Goal: Transaction & Acquisition: Purchase product/service

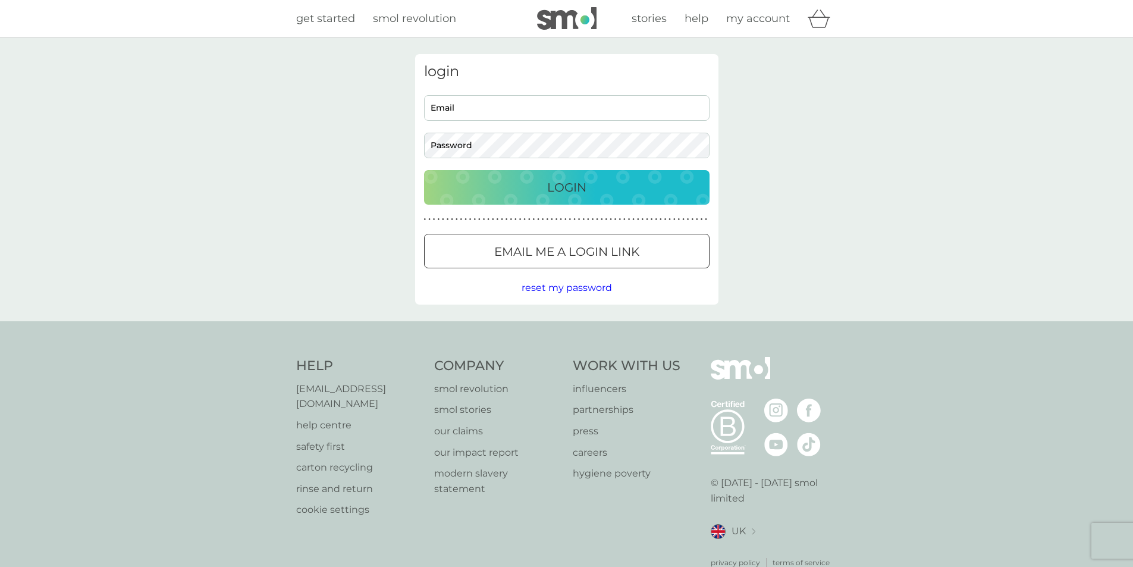
drag, startPoint x: 554, startPoint y: 92, endPoint x: 552, endPoint y: 99, distance: 7.5
click at [554, 92] on div "login Email Password Login ● ● ● ● ● ● ● ● ● ● ● ● ● ● ● ● ● ● ● ● ● ● ● ● ● ● …" at bounding box center [566, 179] width 303 height 250
click at [548, 111] on input "Email" at bounding box center [566, 108] width 285 height 26
type input "emsa79@hotmail.com"
click at [576, 180] on p "Login" at bounding box center [566, 187] width 39 height 19
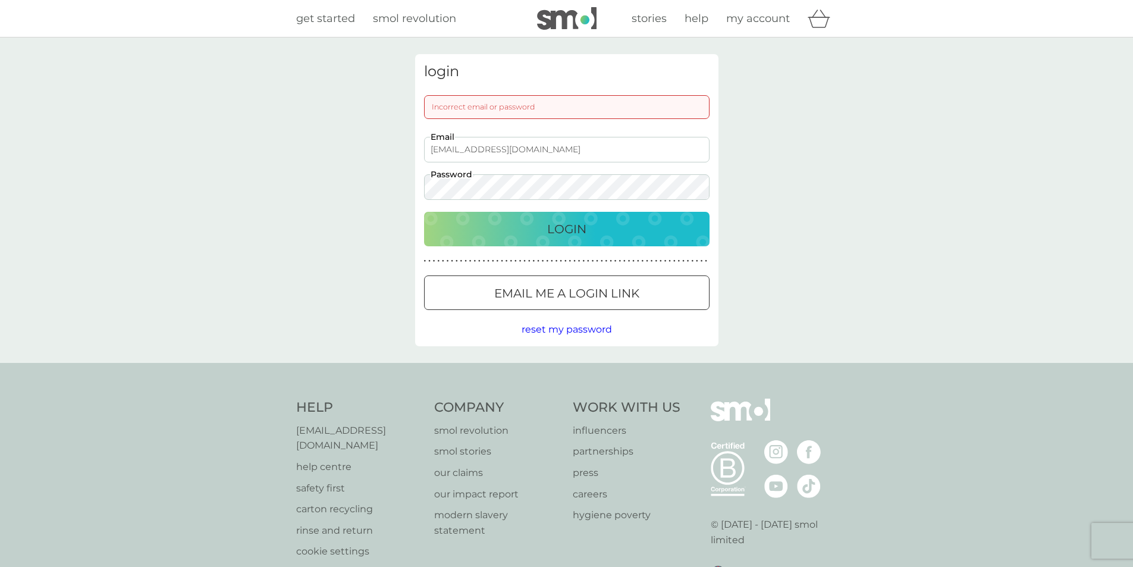
click at [578, 226] on p "Login" at bounding box center [566, 228] width 39 height 19
click at [249, 182] on div "login Incorrect email or password emsa79@hotmail.com Email Password Login ● ● ●…" at bounding box center [566, 199] width 1133 height 325
click at [565, 230] on p "Login" at bounding box center [566, 228] width 39 height 19
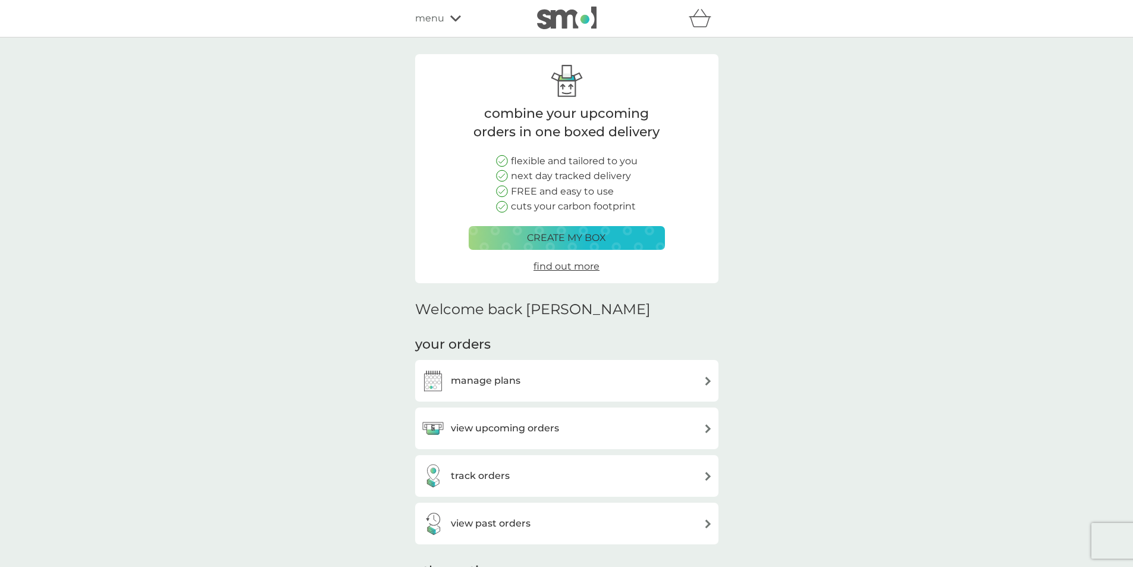
click at [707, 426] on img at bounding box center [708, 428] width 9 height 9
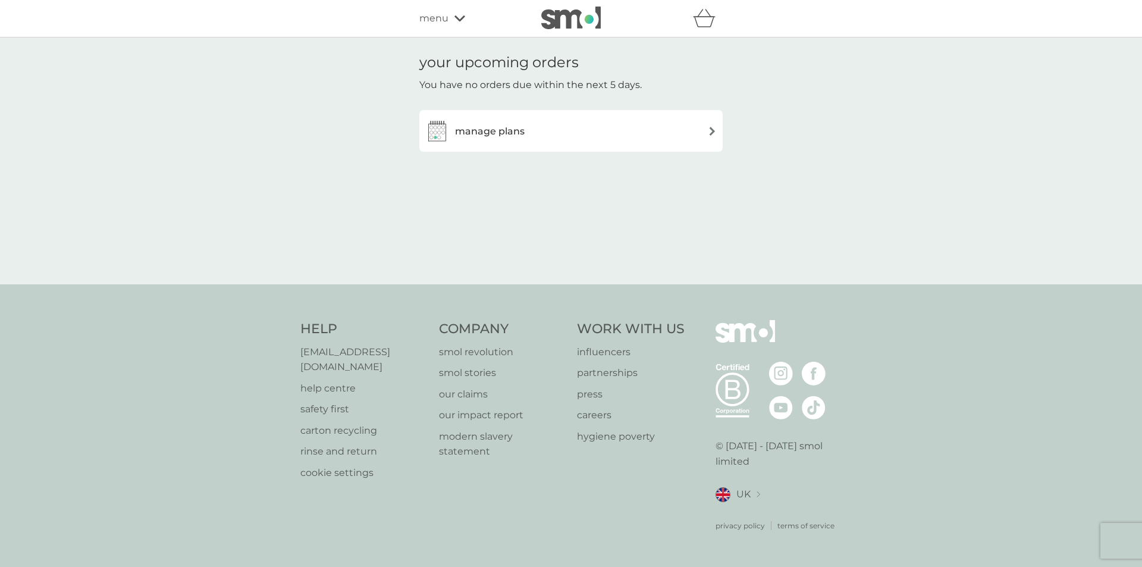
click at [705, 136] on div "manage plans" at bounding box center [570, 131] width 291 height 24
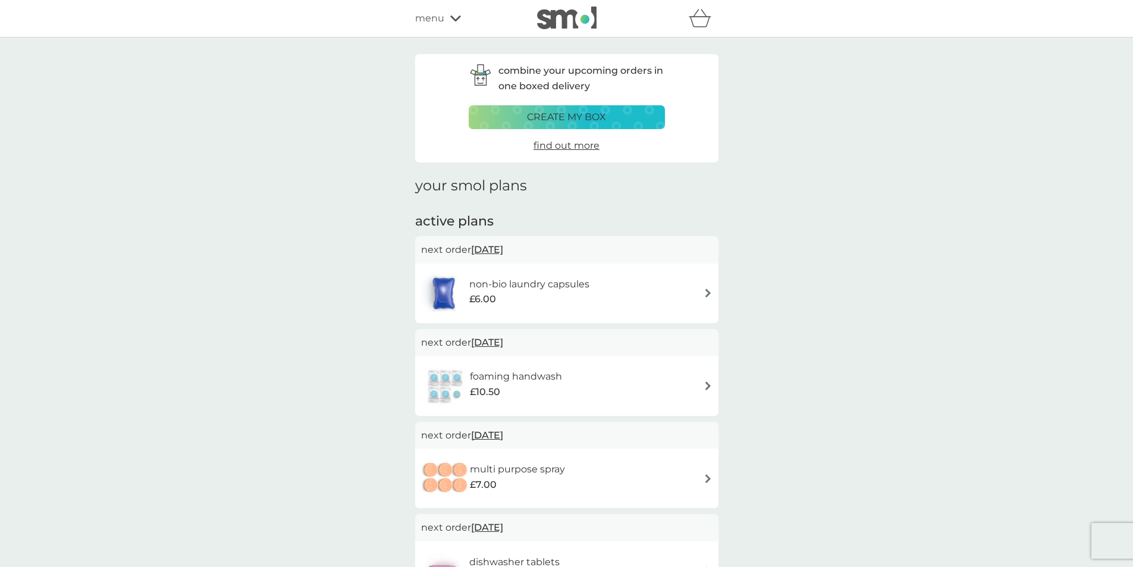
click at [706, 290] on img at bounding box center [708, 292] width 9 height 9
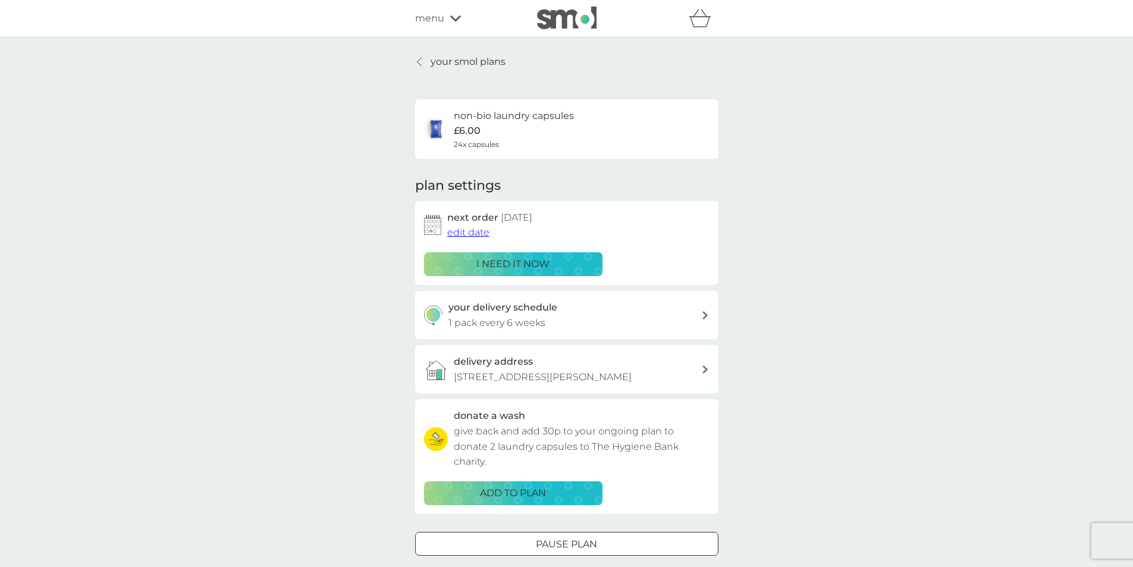
click at [555, 265] on div "i need it now" at bounding box center [513, 263] width 163 height 15
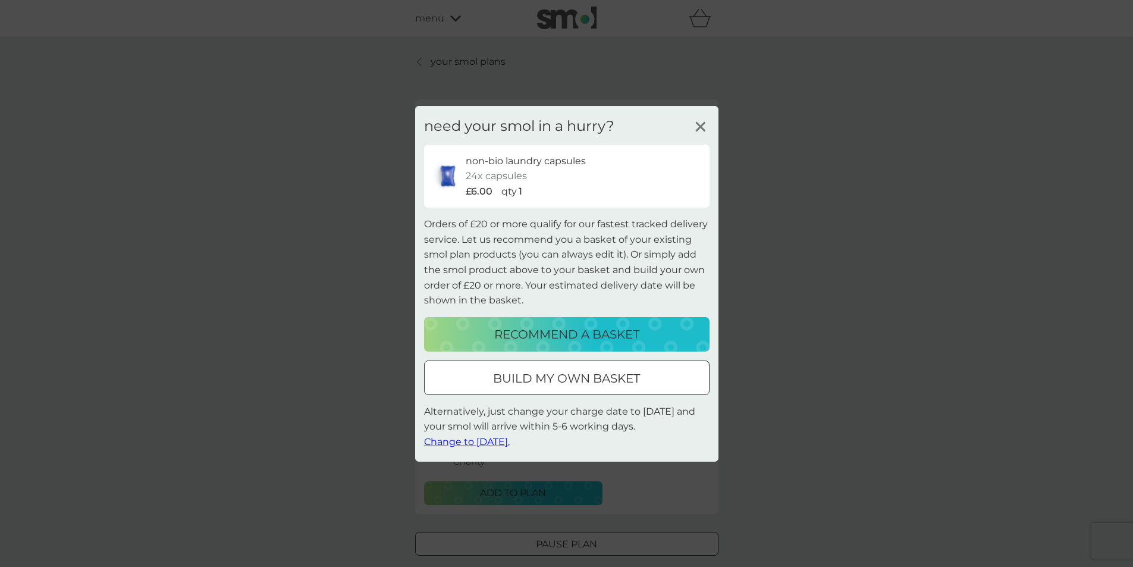
click at [598, 371] on p "build my own basket" at bounding box center [566, 378] width 147 height 19
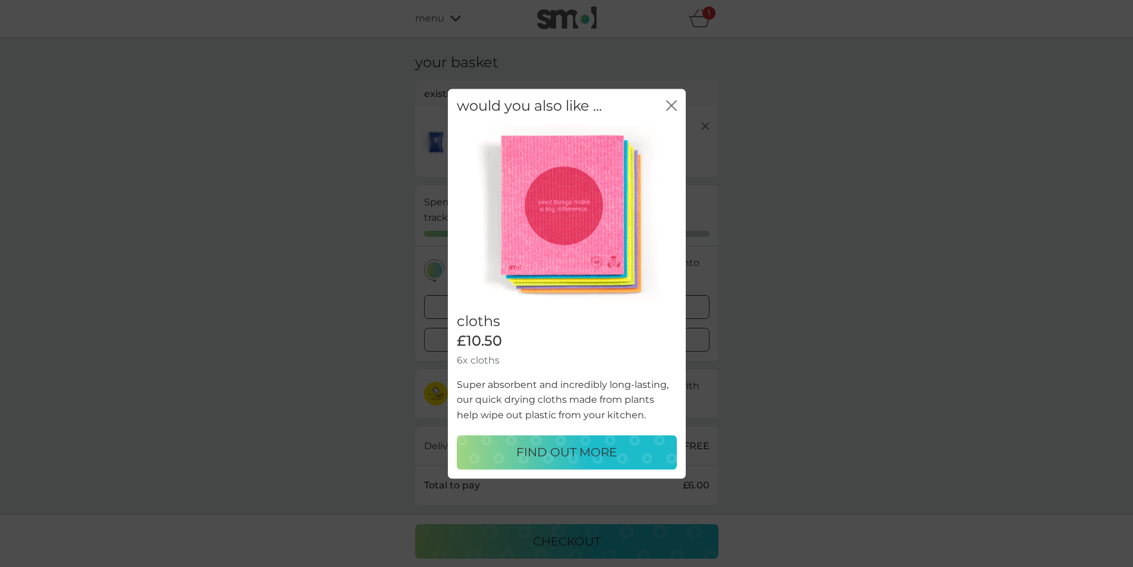
click at [674, 107] on icon "close" at bounding box center [671, 105] width 11 height 11
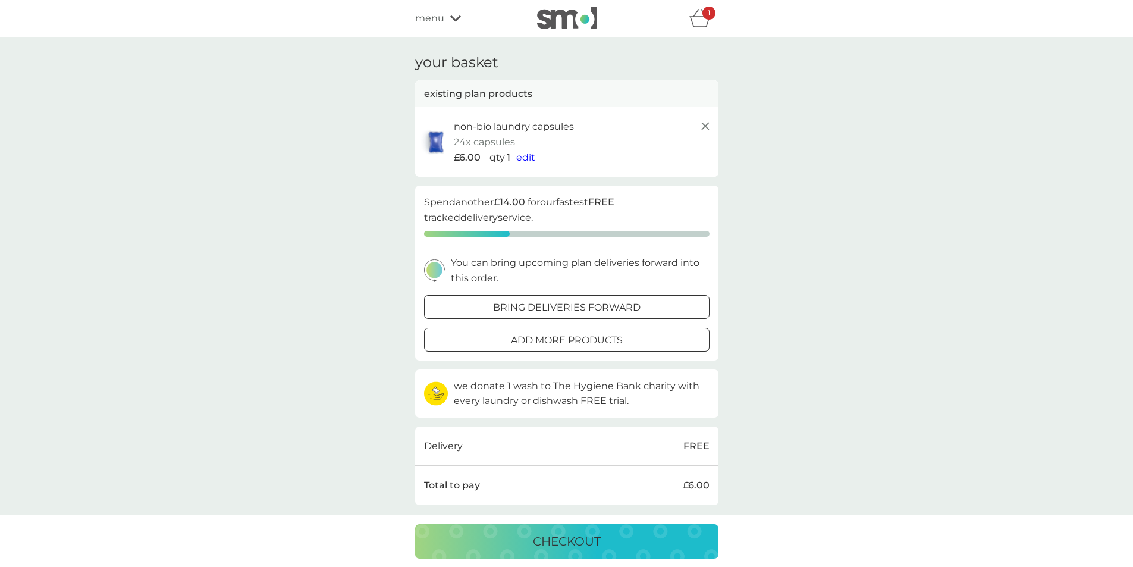
click at [567, 343] on div at bounding box center [566, 340] width 43 height 12
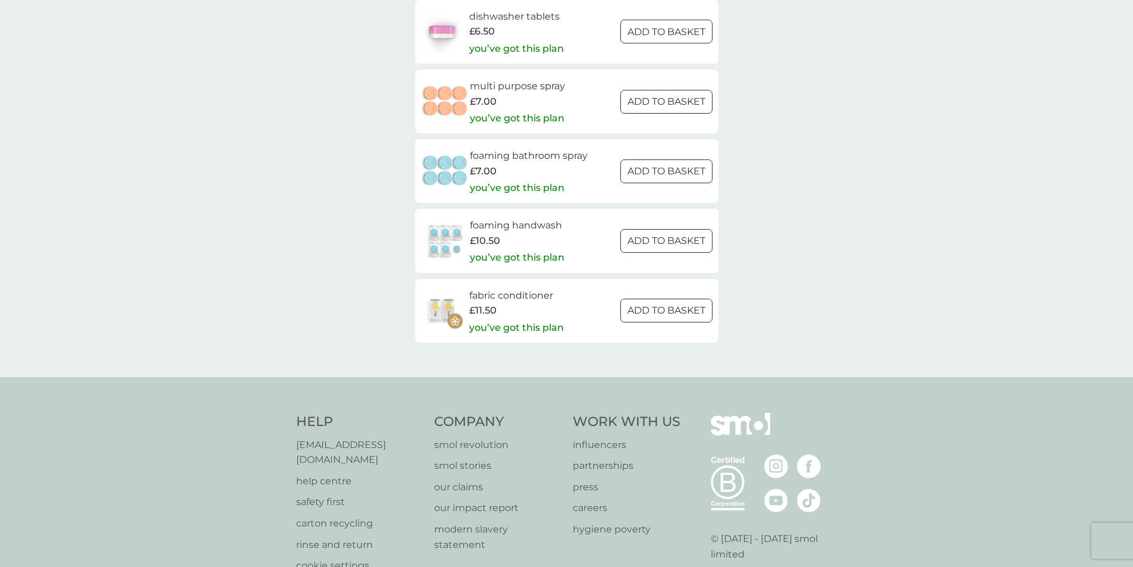
scroll to position [1487, 0]
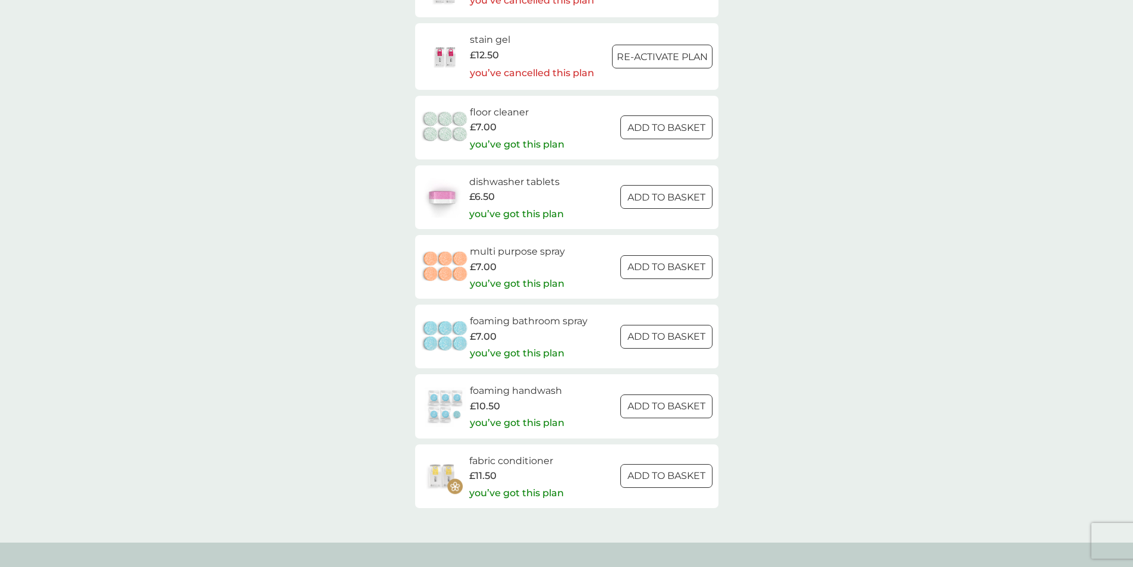
click at [516, 460] on h6 "fabric conditioner" at bounding box center [516, 460] width 95 height 15
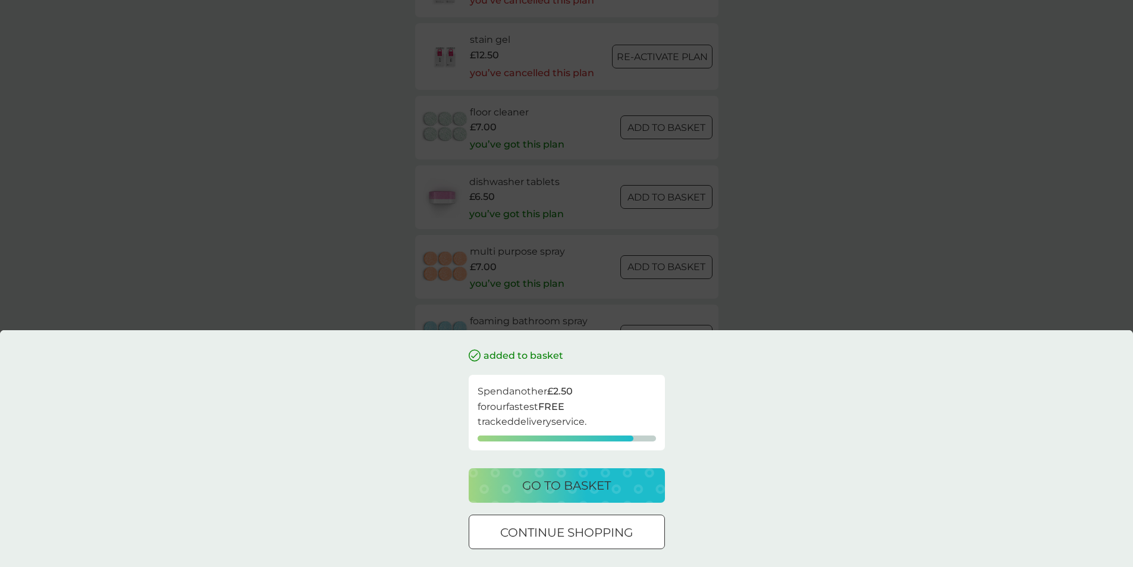
drag, startPoint x: 1089, startPoint y: 217, endPoint x: 1067, endPoint y: 218, distance: 22.1
click at [1089, 219] on div "added to basket Spend another £2.50 for our fastest FREE tracked delivery servi…" at bounding box center [566, 283] width 1133 height 567
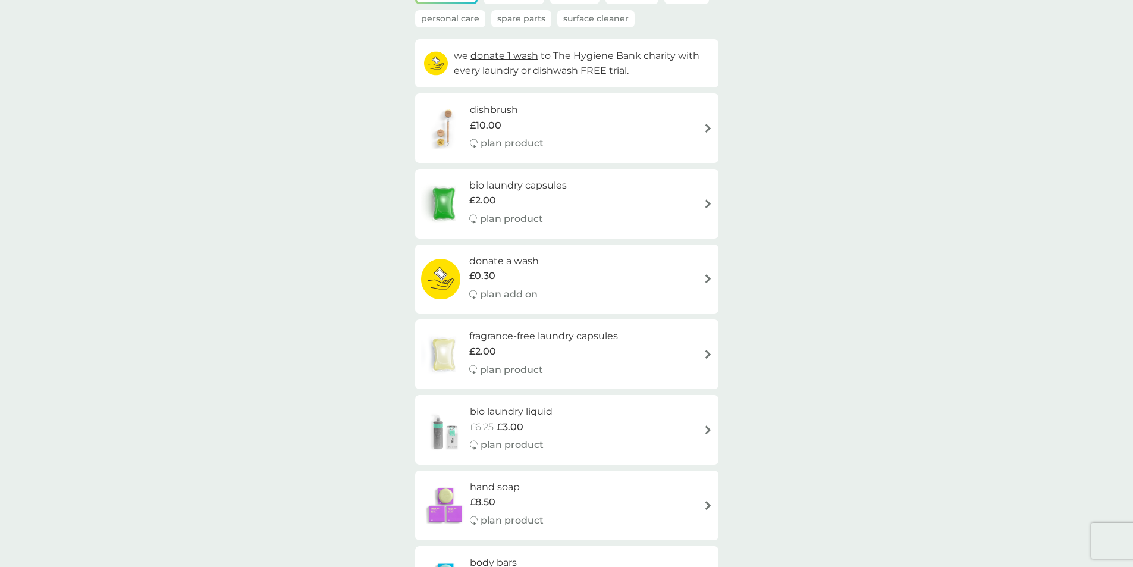
scroll to position [0, 0]
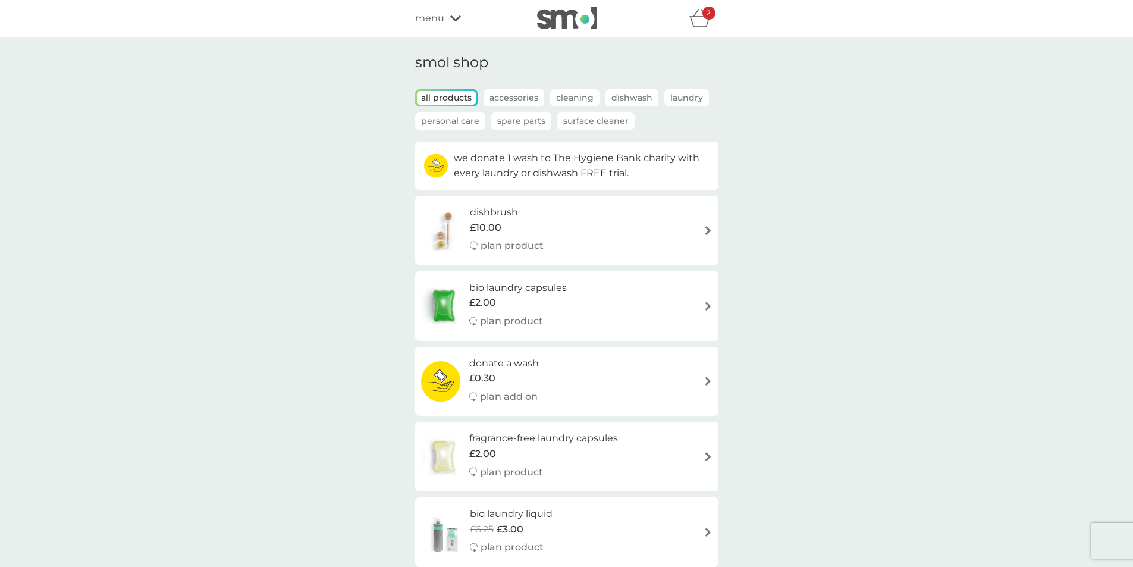
click at [704, 24] on icon "basket" at bounding box center [700, 18] width 23 height 18
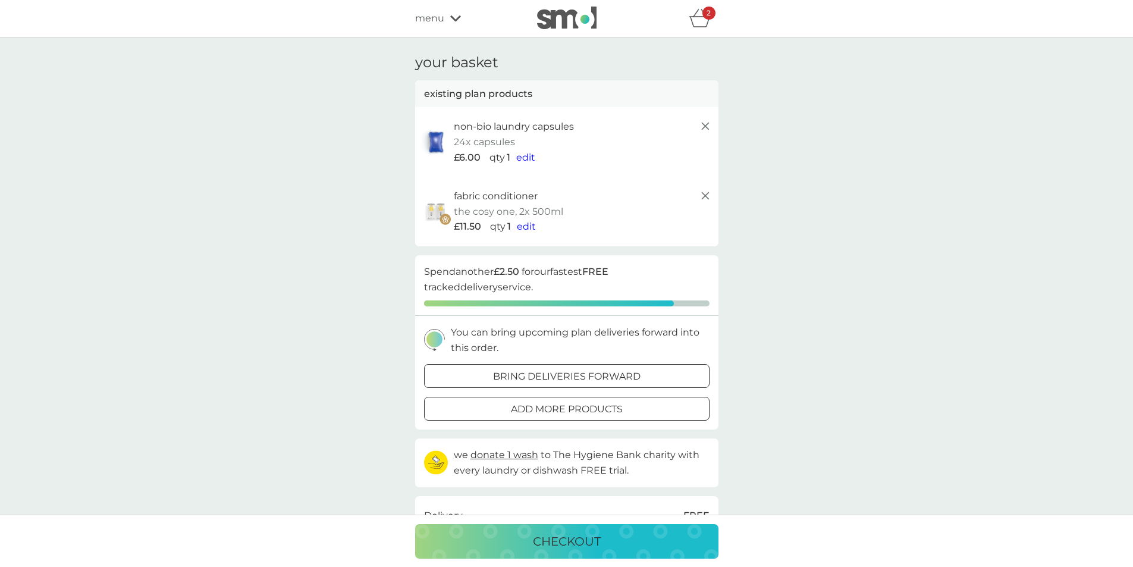
click at [702, 194] on icon at bounding box center [705, 196] width 14 height 14
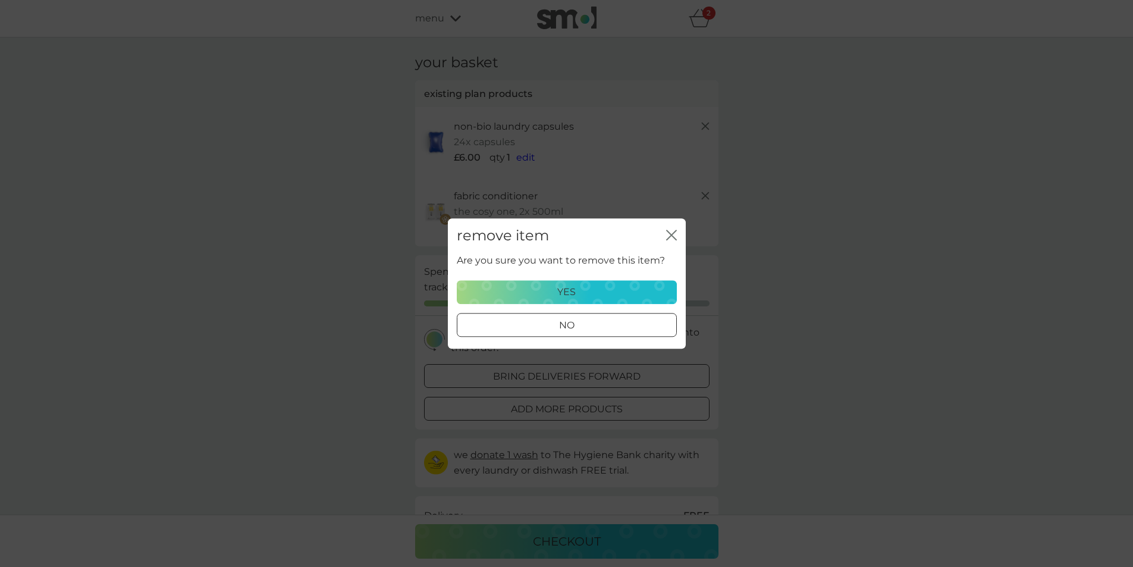
click at [611, 292] on div "yes" at bounding box center [567, 291] width 205 height 15
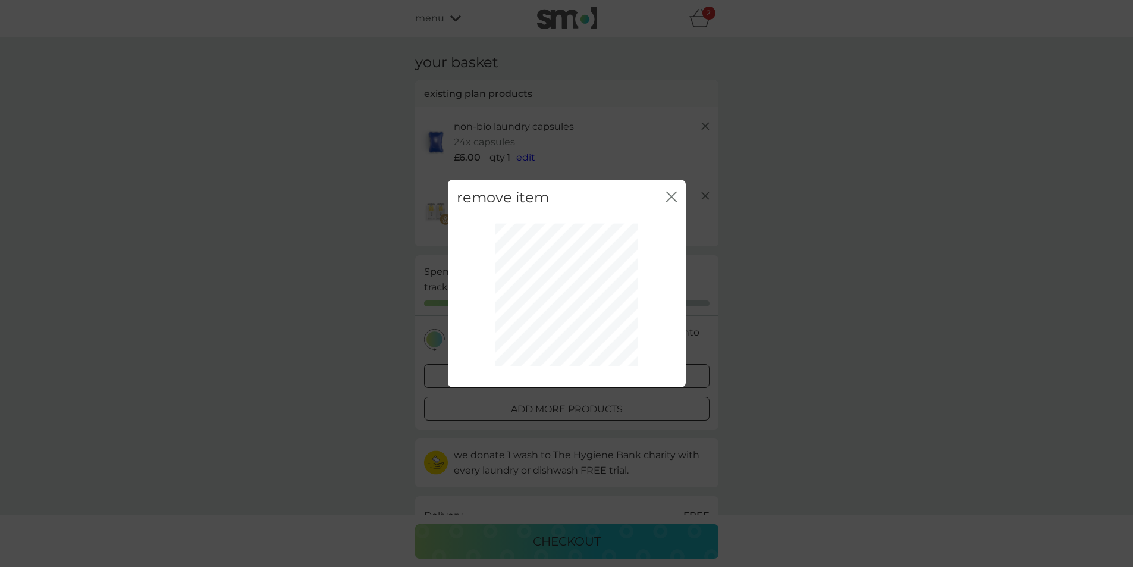
click at [673, 194] on icon "close" at bounding box center [674, 197] width 5 height 10
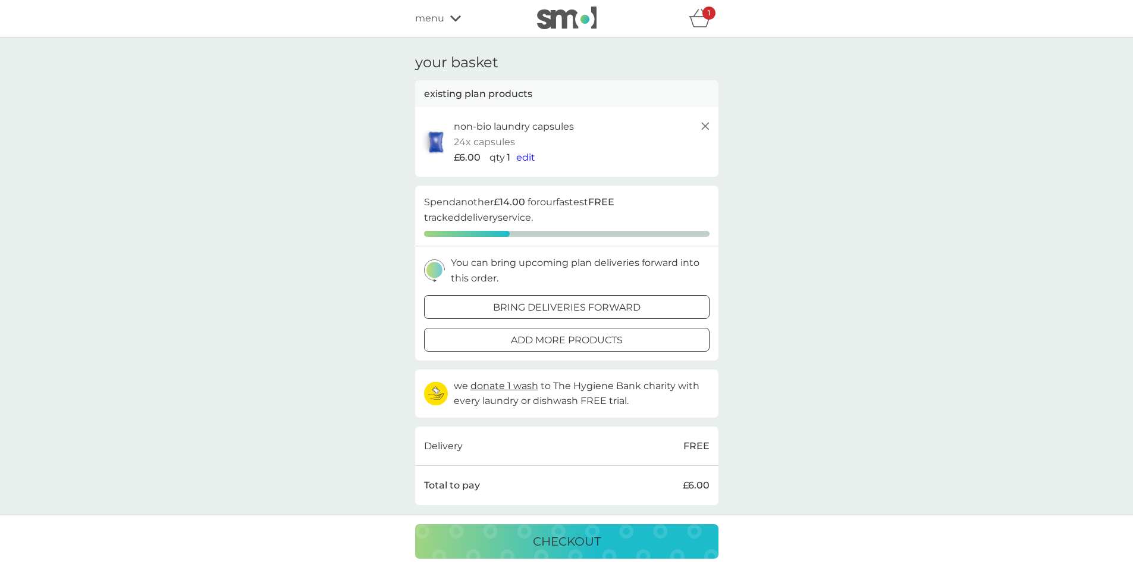
click at [434, 17] on span "menu" at bounding box center [429, 18] width 29 height 15
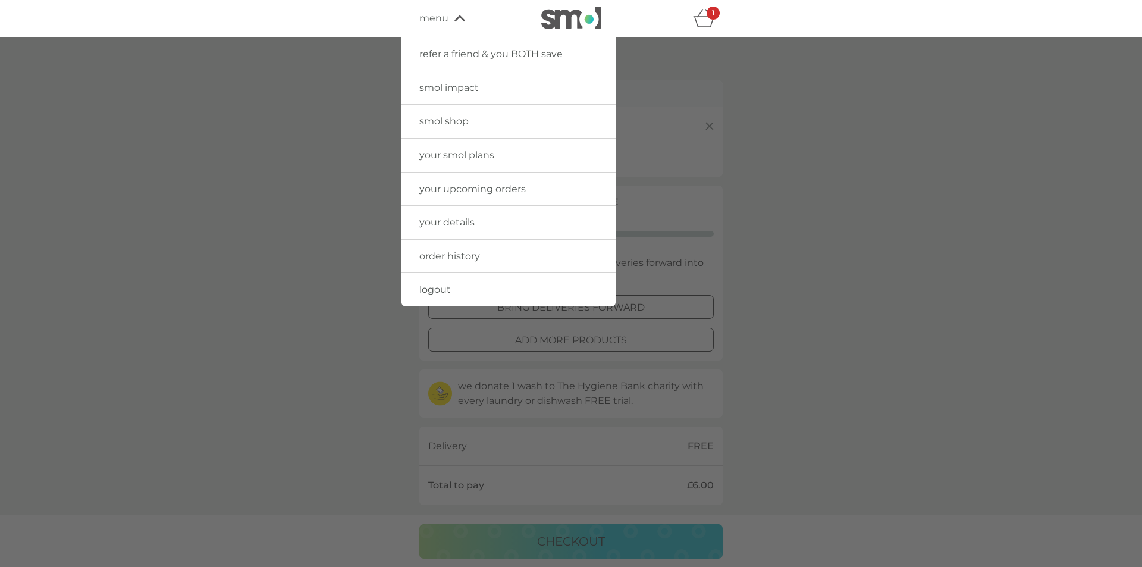
click at [454, 123] on span "smol shop" at bounding box center [443, 120] width 49 height 11
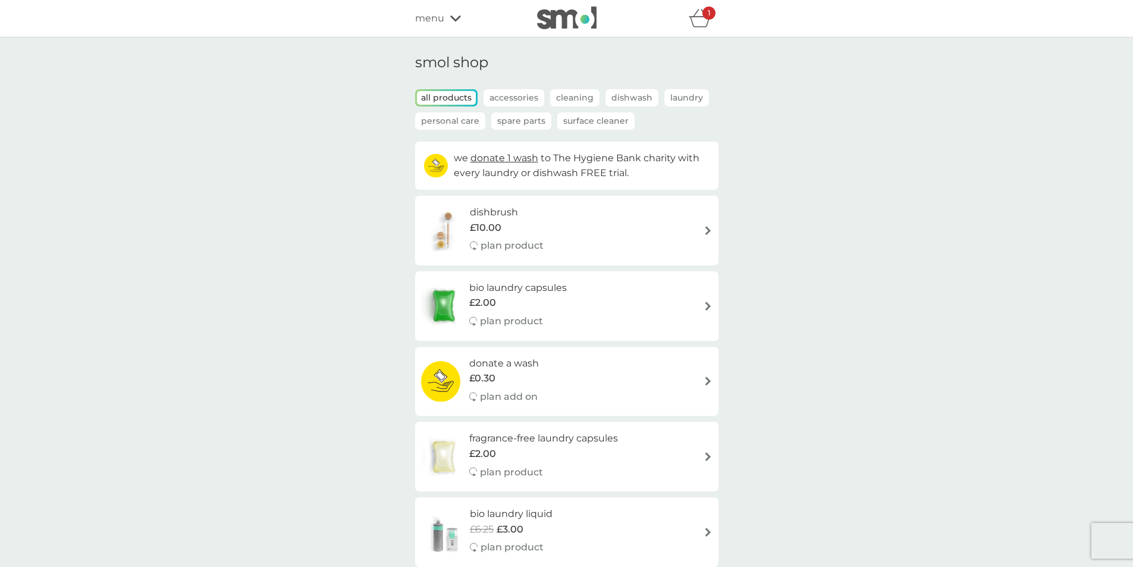
click at [693, 4] on div "refer a friend & you BOTH save smol impact smol shop your smol plans your upcom…" at bounding box center [566, 18] width 1133 height 37
click at [703, 20] on icon "basket" at bounding box center [700, 18] width 23 height 18
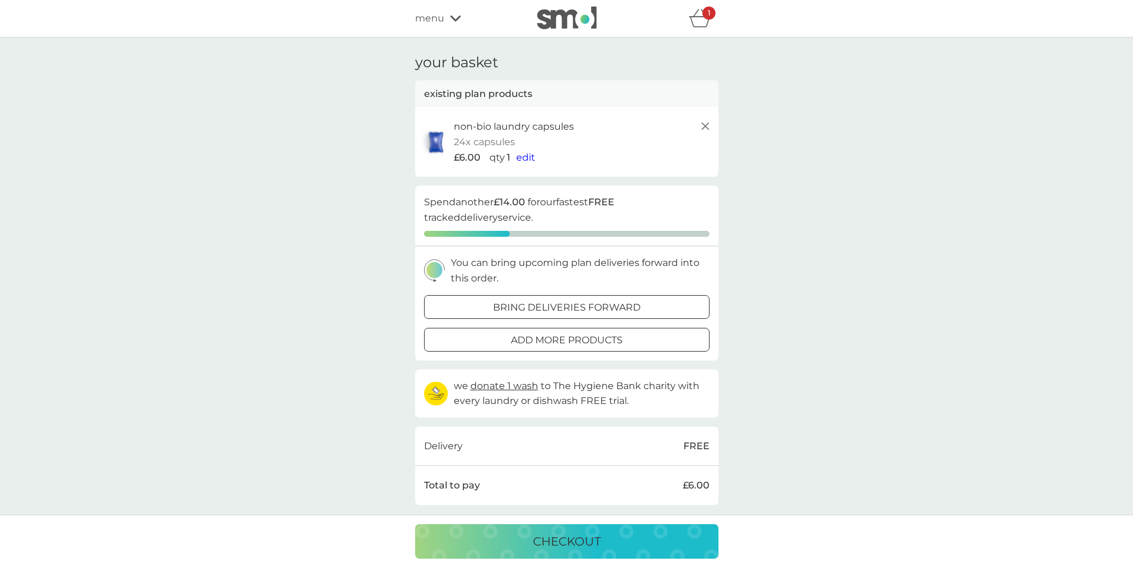
click at [523, 159] on span "edit" at bounding box center [525, 157] width 19 height 11
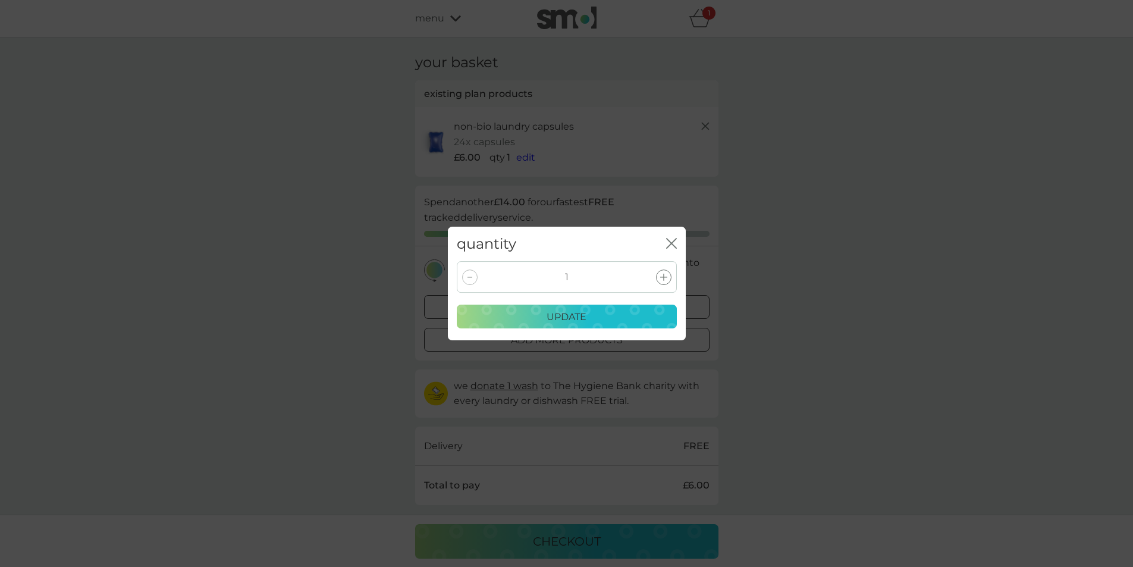
click at [666, 276] on icon at bounding box center [663, 277] width 7 height 7
click at [598, 321] on div "update" at bounding box center [567, 316] width 205 height 15
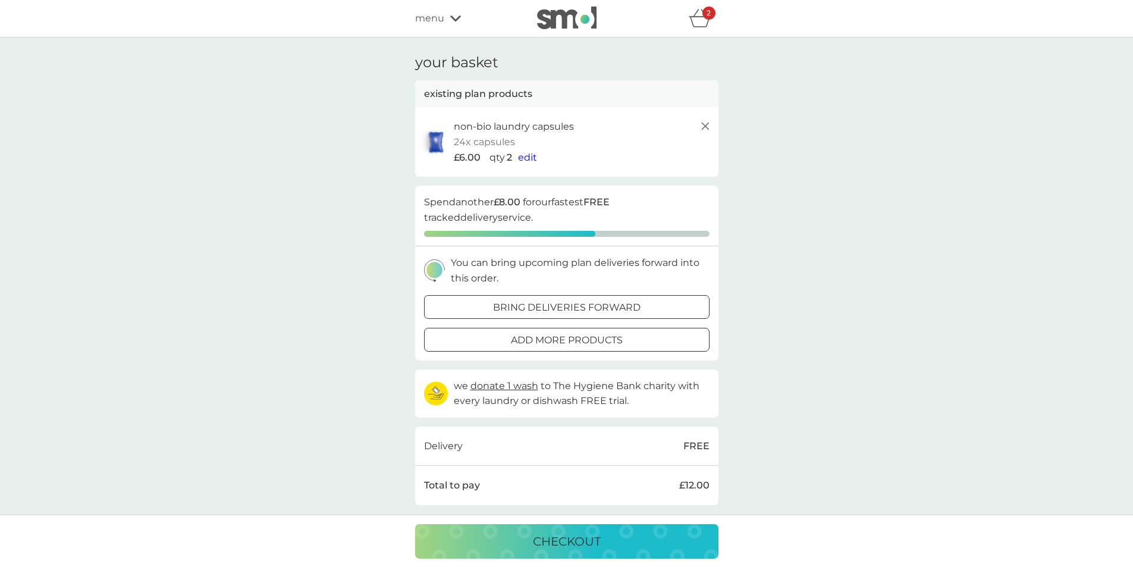
click at [443, 20] on span "menu" at bounding box center [429, 18] width 29 height 15
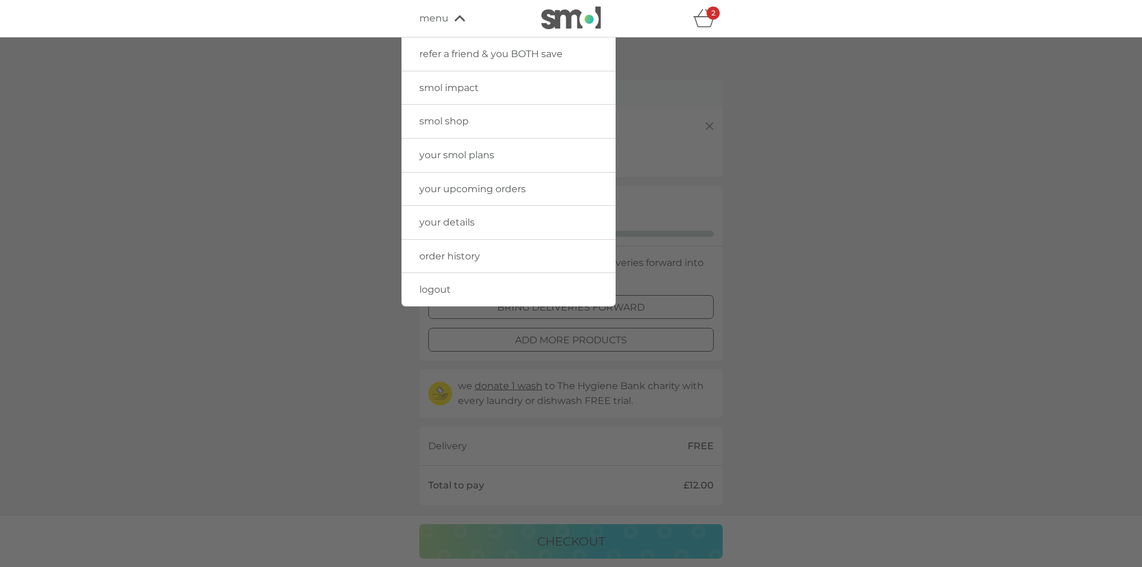
click at [468, 149] on span "your smol plans" at bounding box center [456, 154] width 75 height 11
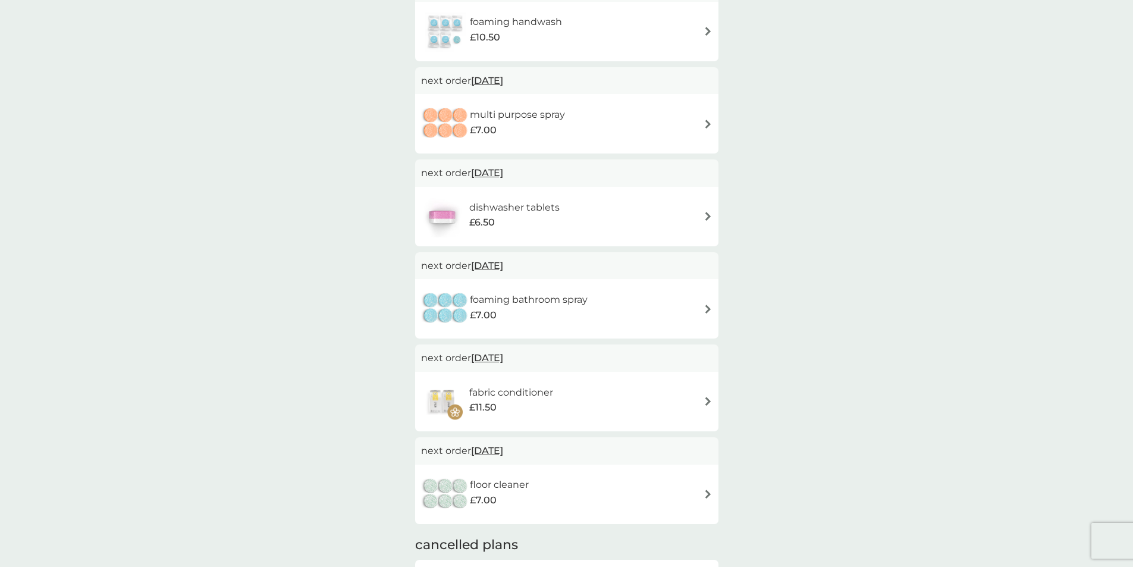
scroll to position [357, 0]
click at [707, 400] on img at bounding box center [708, 398] width 9 height 9
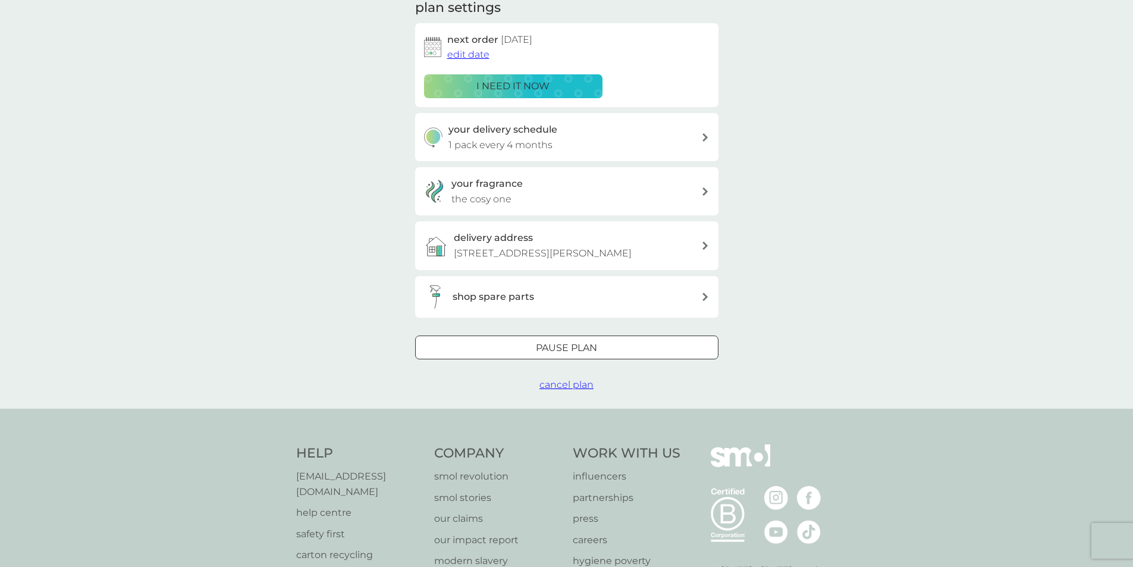
scroll to position [178, 0]
click at [575, 384] on span "cancel plan" at bounding box center [566, 383] width 54 height 11
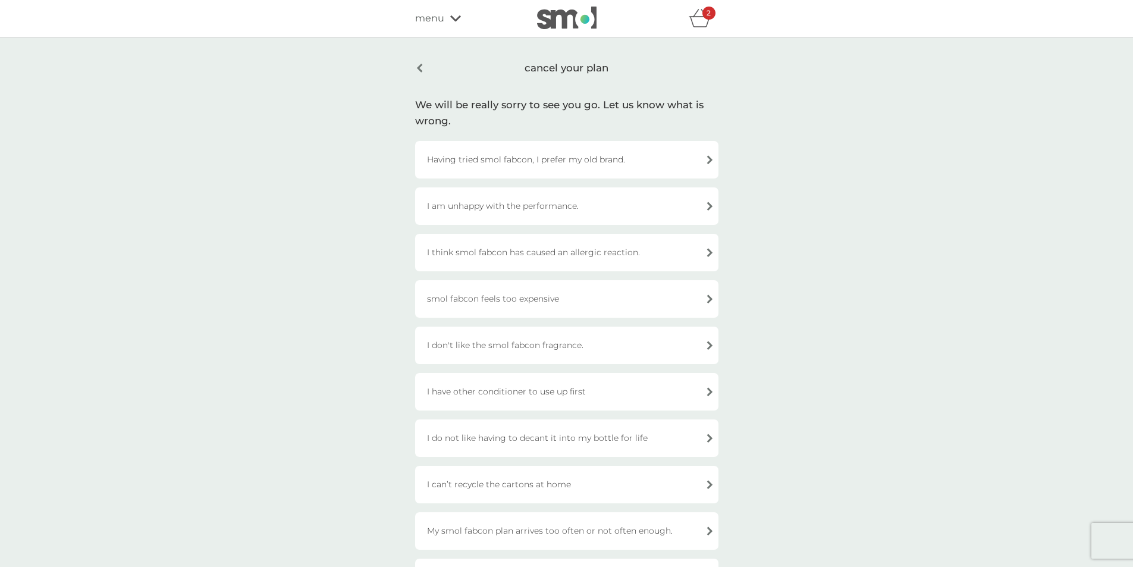
click at [708, 159] on div "Having tried smol fabcon, I prefer my old brand." at bounding box center [566, 159] width 303 height 37
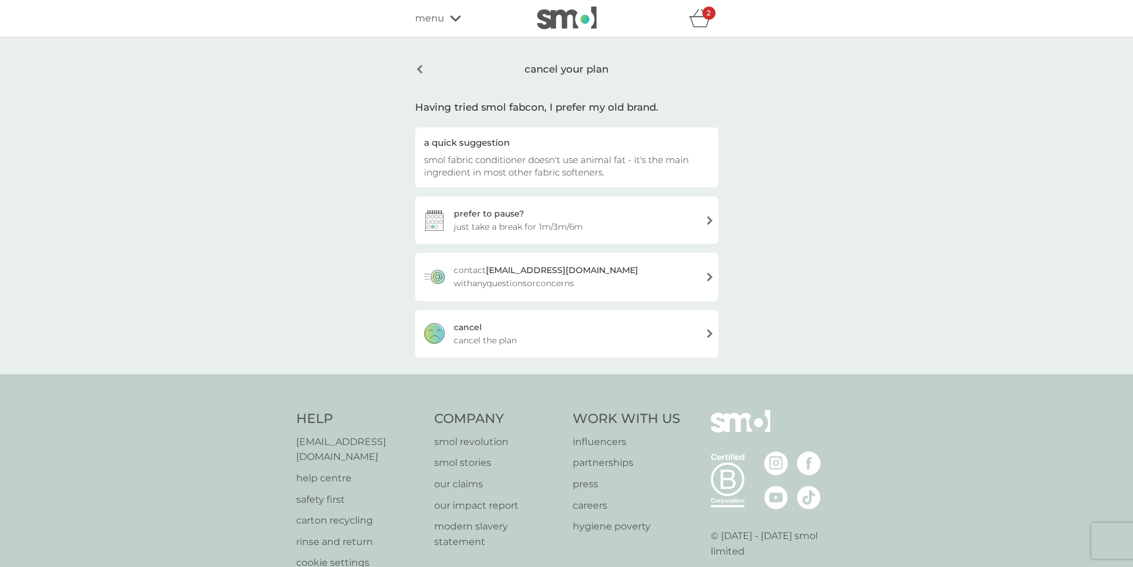
click at [588, 68] on div "cancel your plan" at bounding box center [566, 69] width 303 height 30
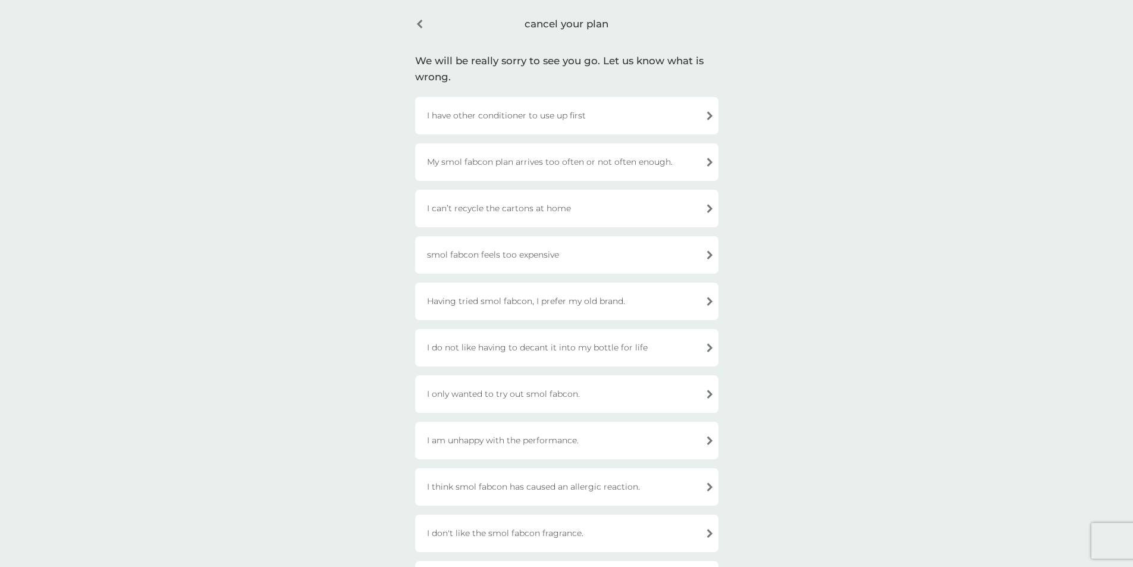
scroll to position [119, 0]
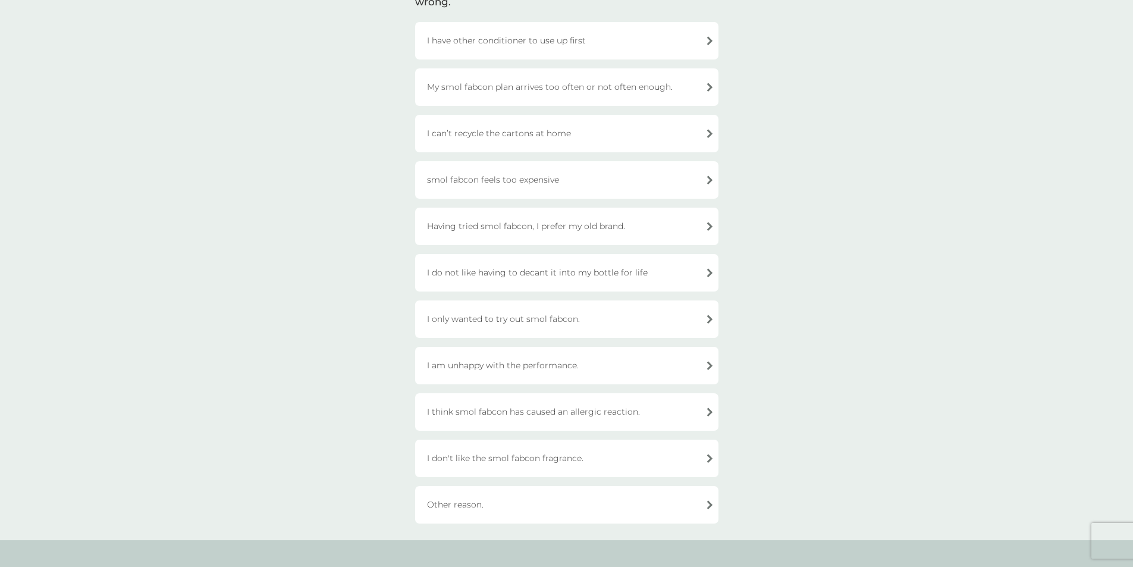
click at [708, 226] on div "Having tried smol fabcon, I prefer my old brand." at bounding box center [566, 226] width 303 height 37
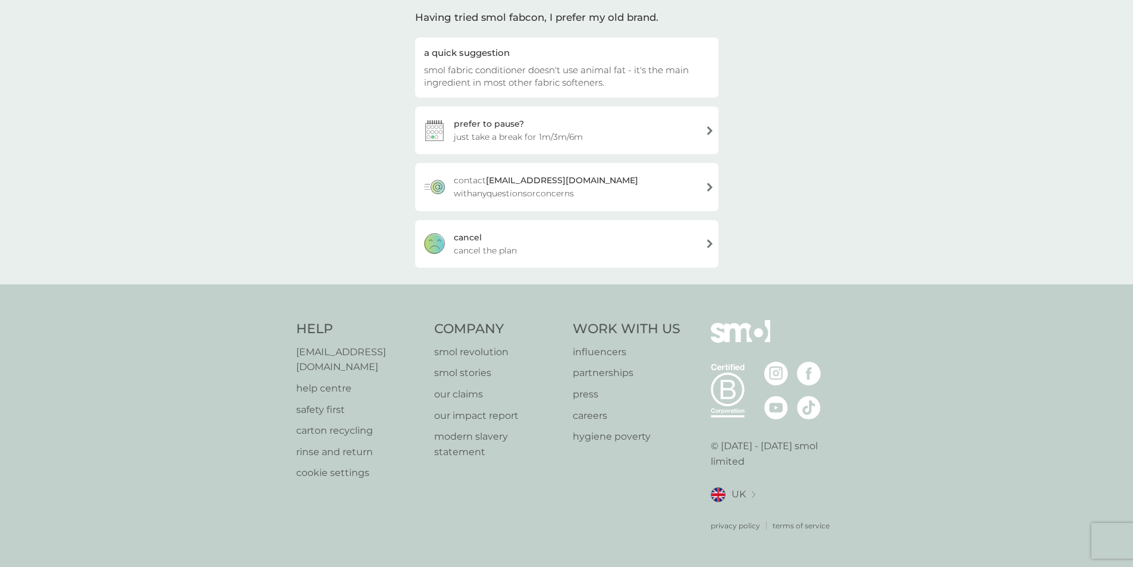
scroll to position [75, 0]
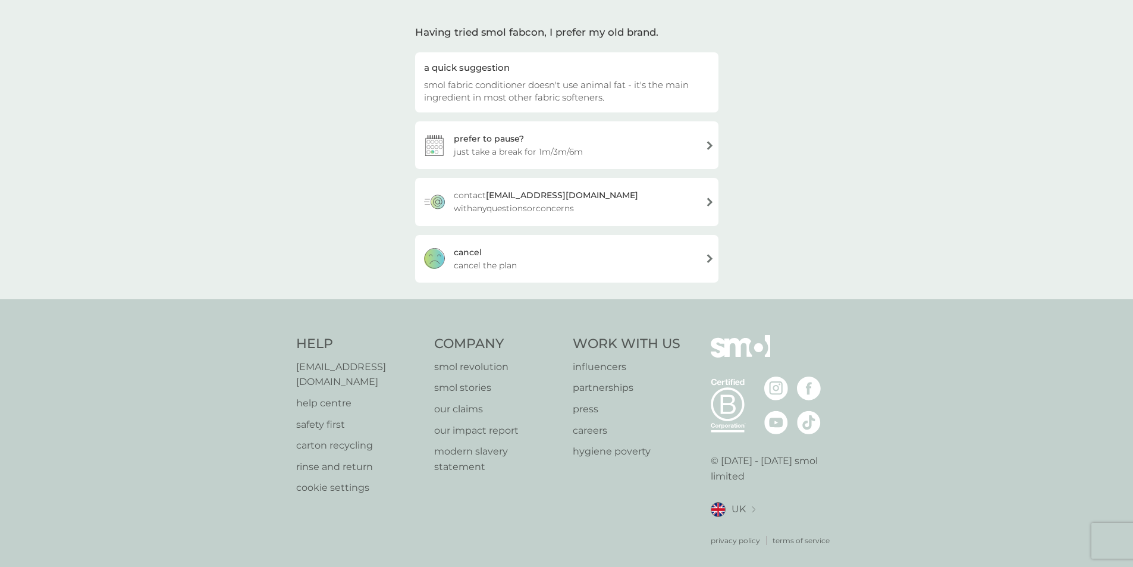
click at [622, 256] on div "[PERSON_NAME] the plan" at bounding box center [566, 259] width 303 height 48
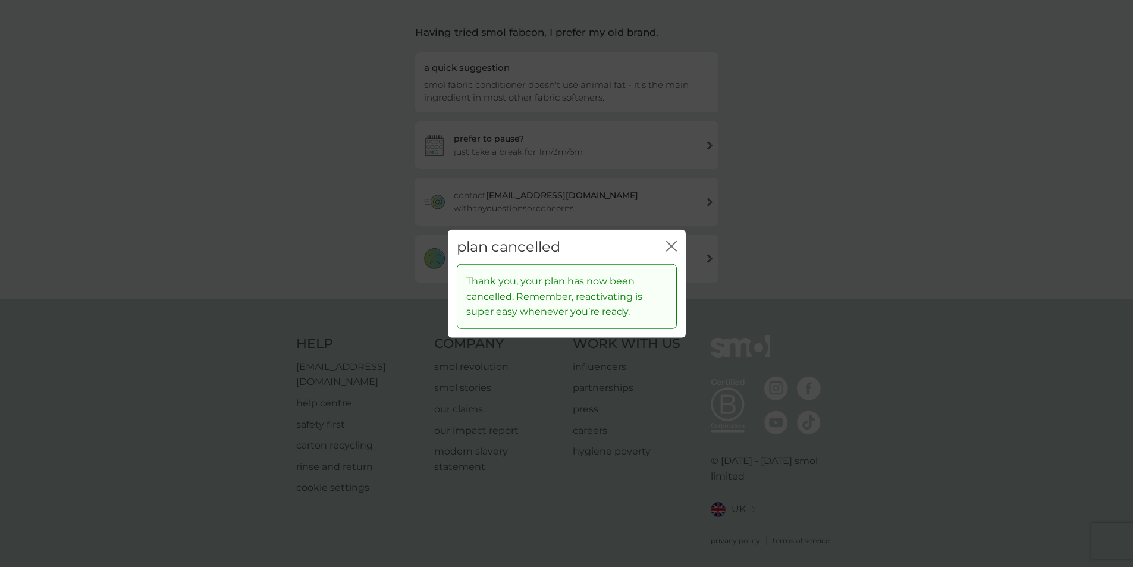
click at [669, 242] on icon "close" at bounding box center [671, 245] width 11 height 11
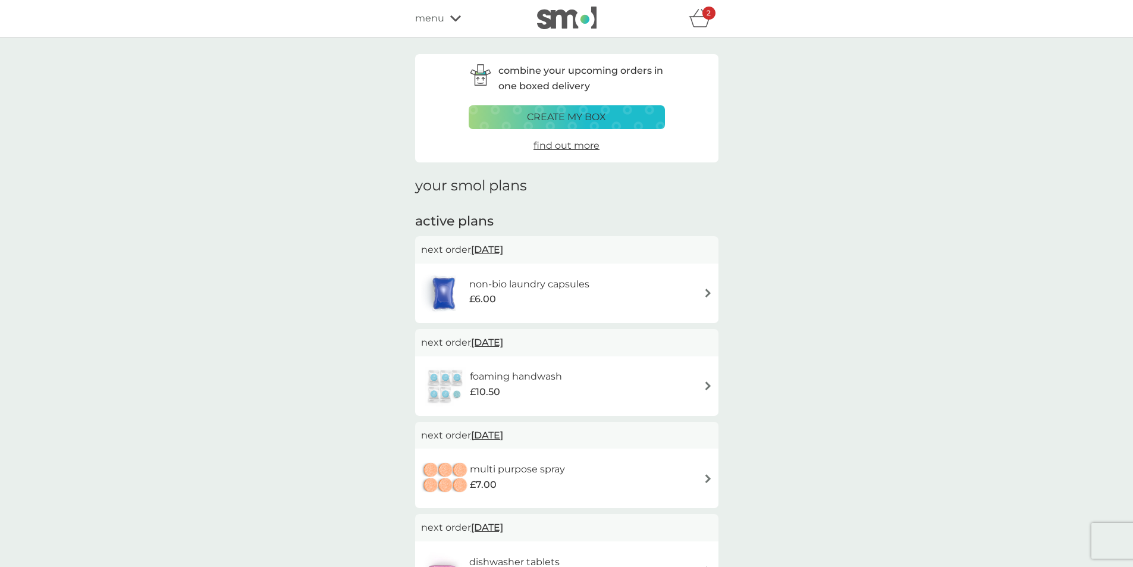
click at [705, 10] on div "2" at bounding box center [708, 13] width 13 height 13
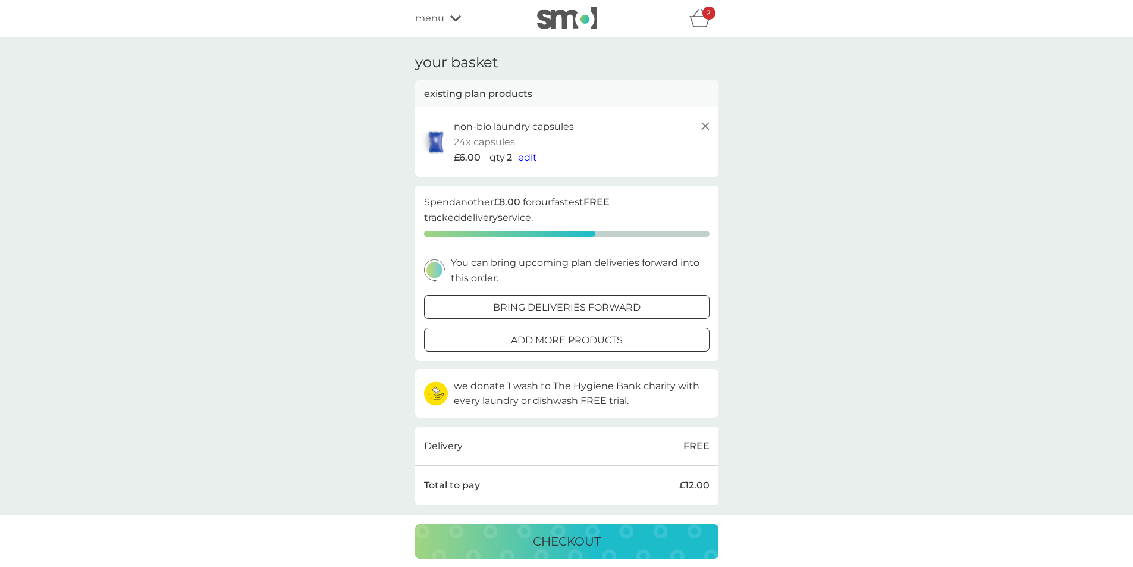
click at [598, 545] on p "checkout" at bounding box center [567, 541] width 68 height 19
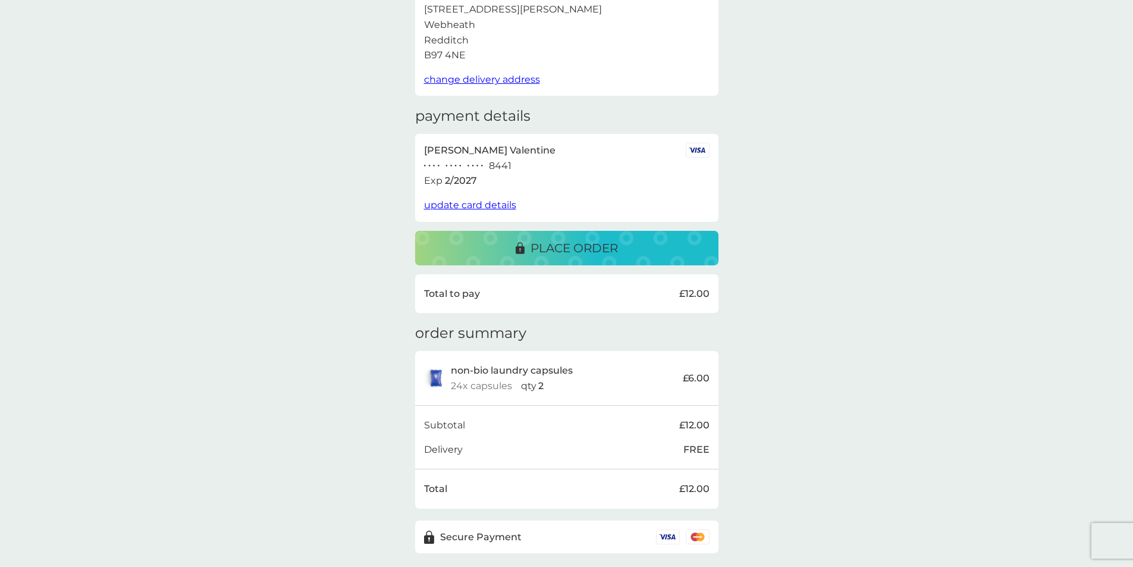
scroll to position [81, 0]
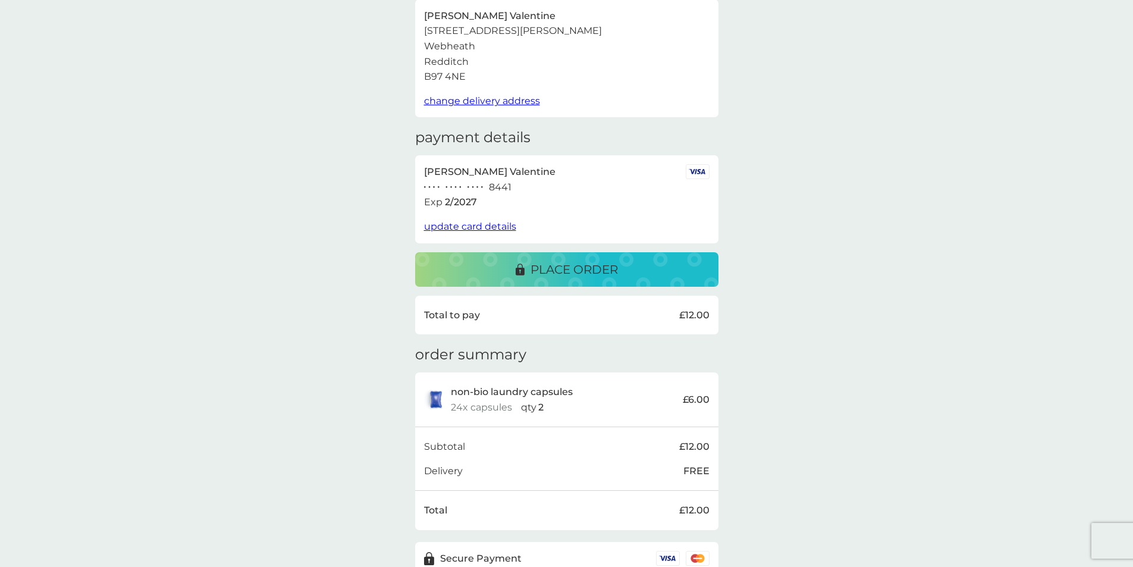
click at [585, 266] on p "place order" at bounding box center [574, 269] width 87 height 19
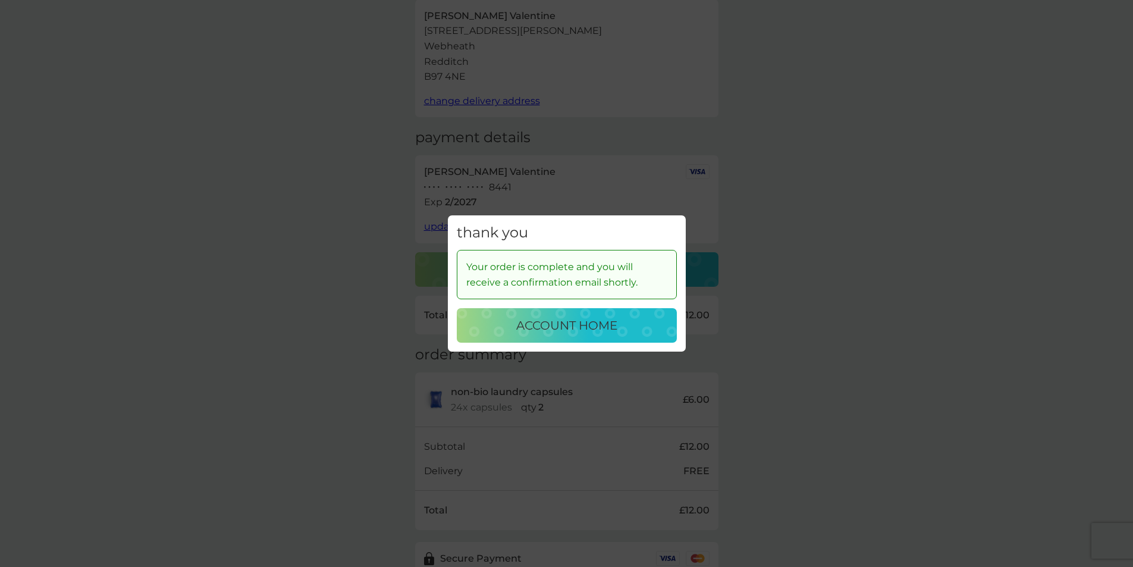
drag, startPoint x: 595, startPoint y: 327, endPoint x: 586, endPoint y: 318, distance: 13.0
click at [595, 327] on p "account home" at bounding box center [566, 325] width 101 height 19
